Goal: Check status: Check status

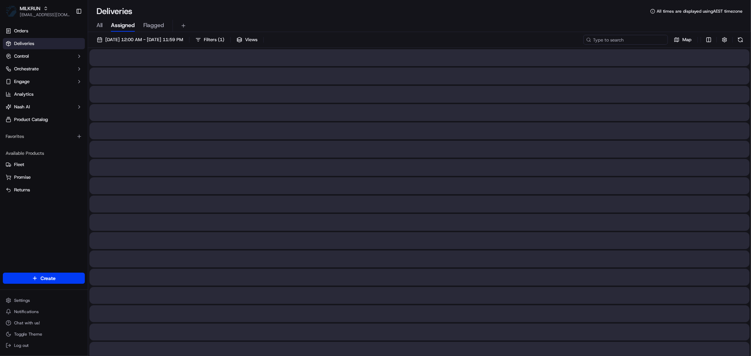
click at [628, 36] on input at bounding box center [626, 40] width 85 height 10
paste input "1A878"
type input "1A878"
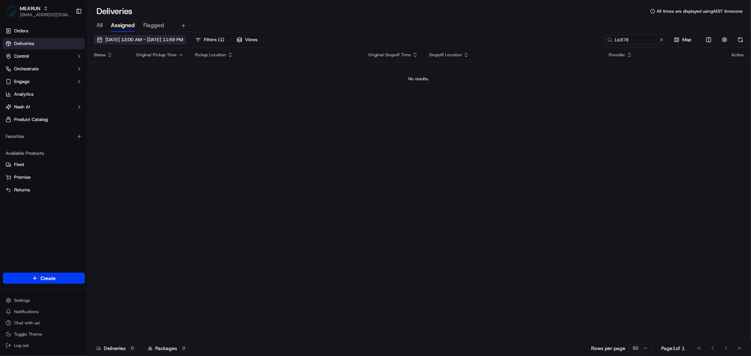
click at [139, 37] on span "[DATE] 12:00 AM - [DATE] 11:59 PM" at bounding box center [144, 40] width 78 height 6
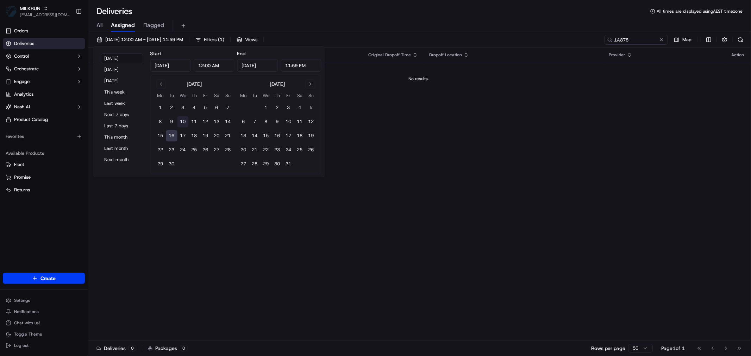
click at [184, 119] on button "10" at bounding box center [183, 121] width 11 height 11
type input "[DATE]"
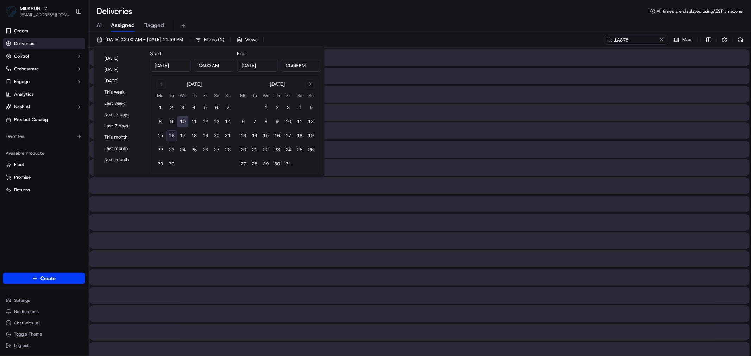
click at [173, 134] on button "16" at bounding box center [171, 135] width 11 height 11
type input "[DATE]"
click at [642, 39] on input "1A878" at bounding box center [626, 40] width 85 height 10
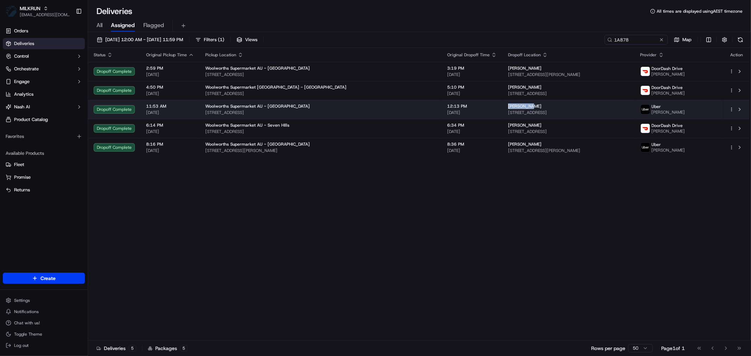
drag, startPoint x: 481, startPoint y: 107, endPoint x: 447, endPoint y: 107, distance: 34.2
click at [503, 107] on td "[PERSON_NAME] [STREET_ADDRESS]" at bounding box center [569, 109] width 132 height 19
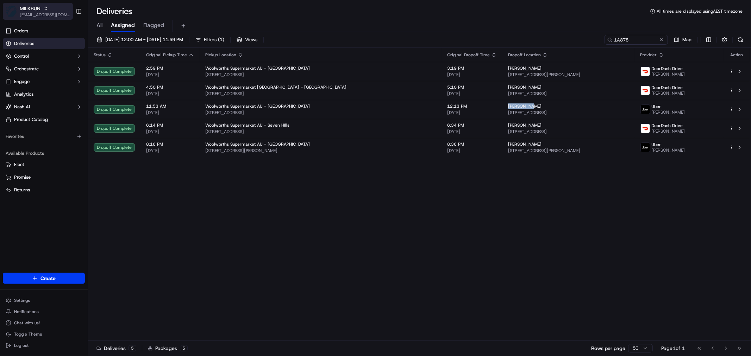
copy span "[PERSON_NAME]"
drag, startPoint x: 276, startPoint y: 228, endPoint x: 259, endPoint y: 215, distance: 21.6
click at [266, 220] on div "Status Original Pickup Time Pickup Location Original Dropoff Time Dropoff Locat…" at bounding box center [419, 194] width 662 height 293
